Goal: Task Accomplishment & Management: Manage account settings

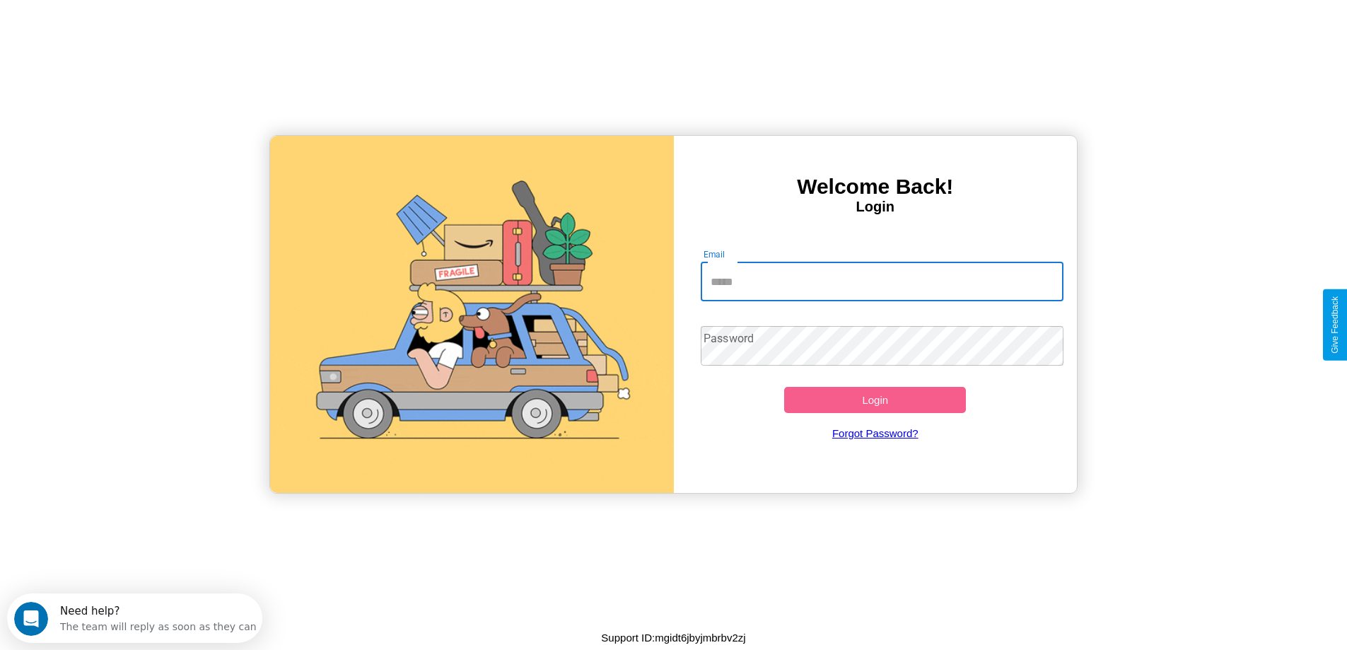
click at [882, 281] on input "Email" at bounding box center [882, 282] width 363 height 40
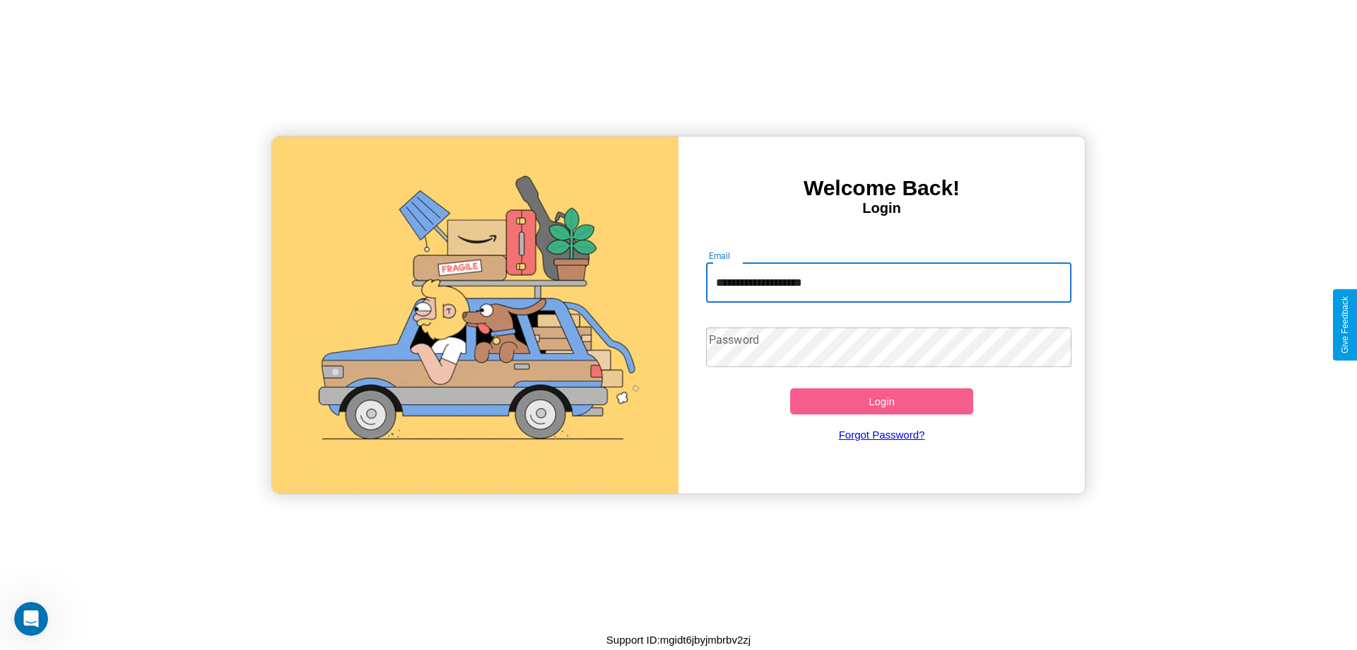
type input "**********"
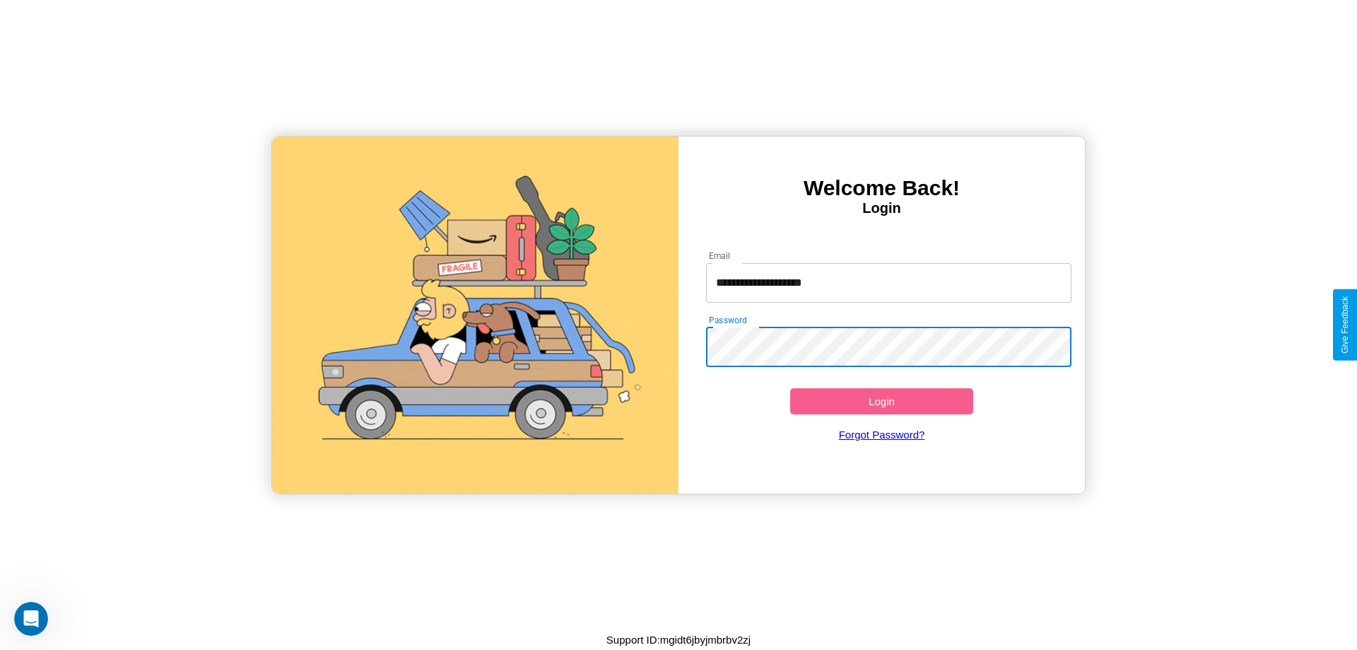
click at [882, 401] on button "Login" at bounding box center [881, 401] width 183 height 26
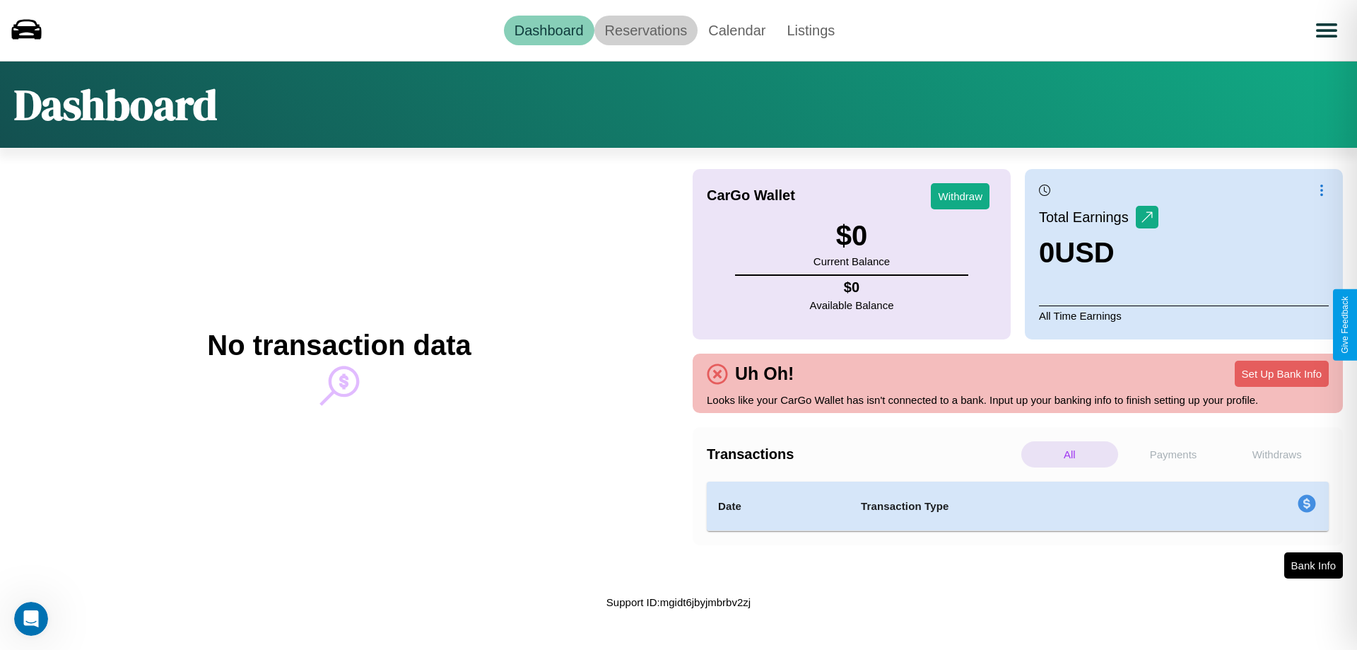
click at [645, 30] on link "Reservations" at bounding box center [647, 31] width 104 height 30
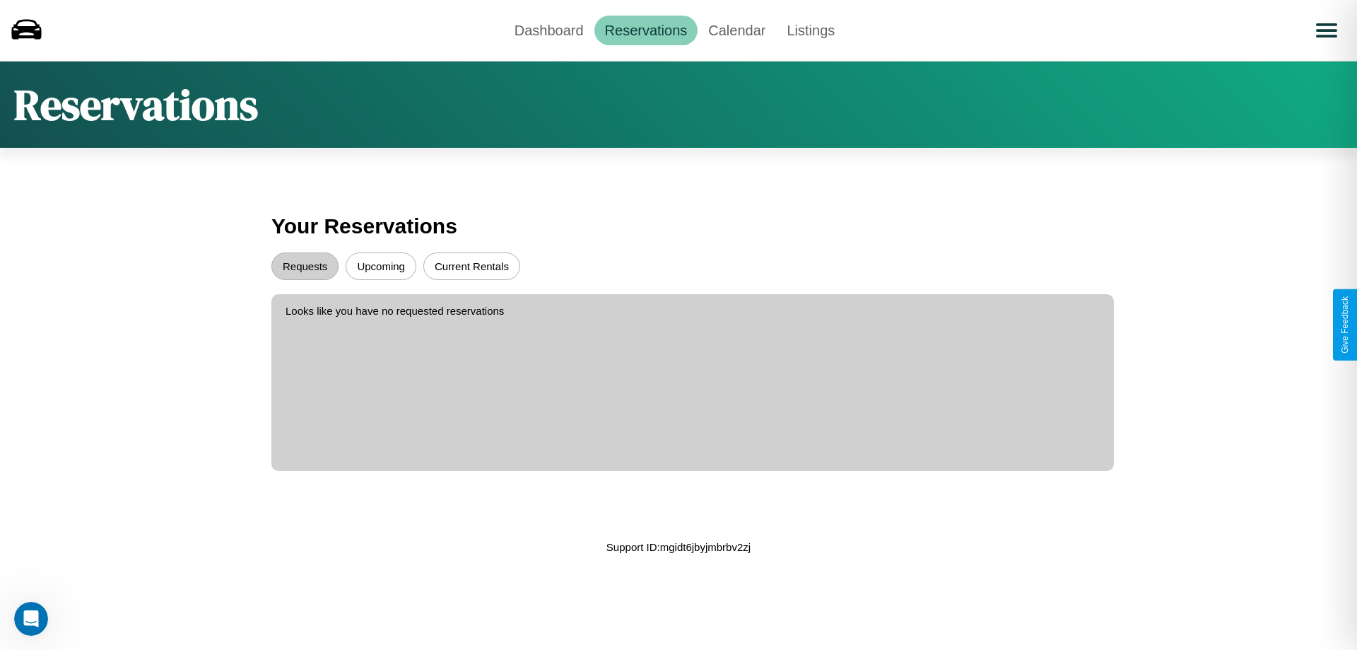
click at [381, 266] on button "Upcoming" at bounding box center [381, 266] width 71 height 28
click at [305, 266] on button "Requests" at bounding box center [304, 266] width 67 height 28
click at [737, 30] on link "Calendar" at bounding box center [737, 31] width 78 height 30
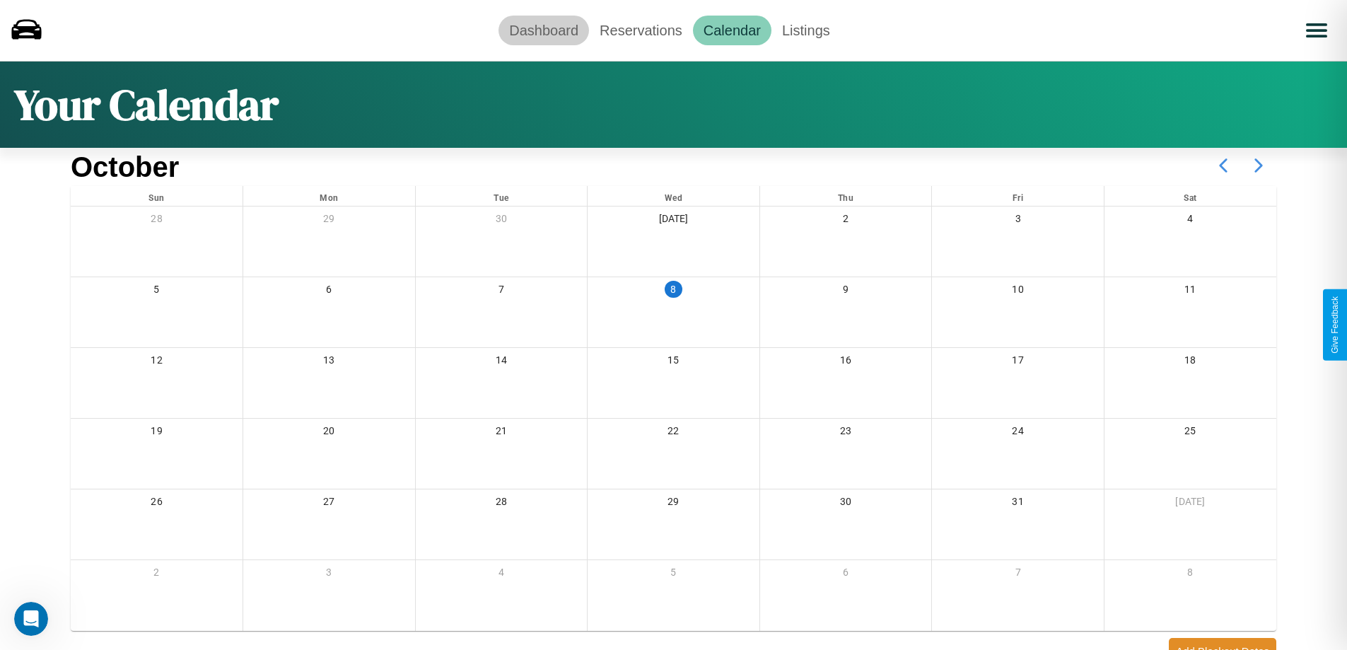
click at [544, 30] on link "Dashboard" at bounding box center [543, 31] width 90 height 30
